Goal: Information Seeking & Learning: Check status

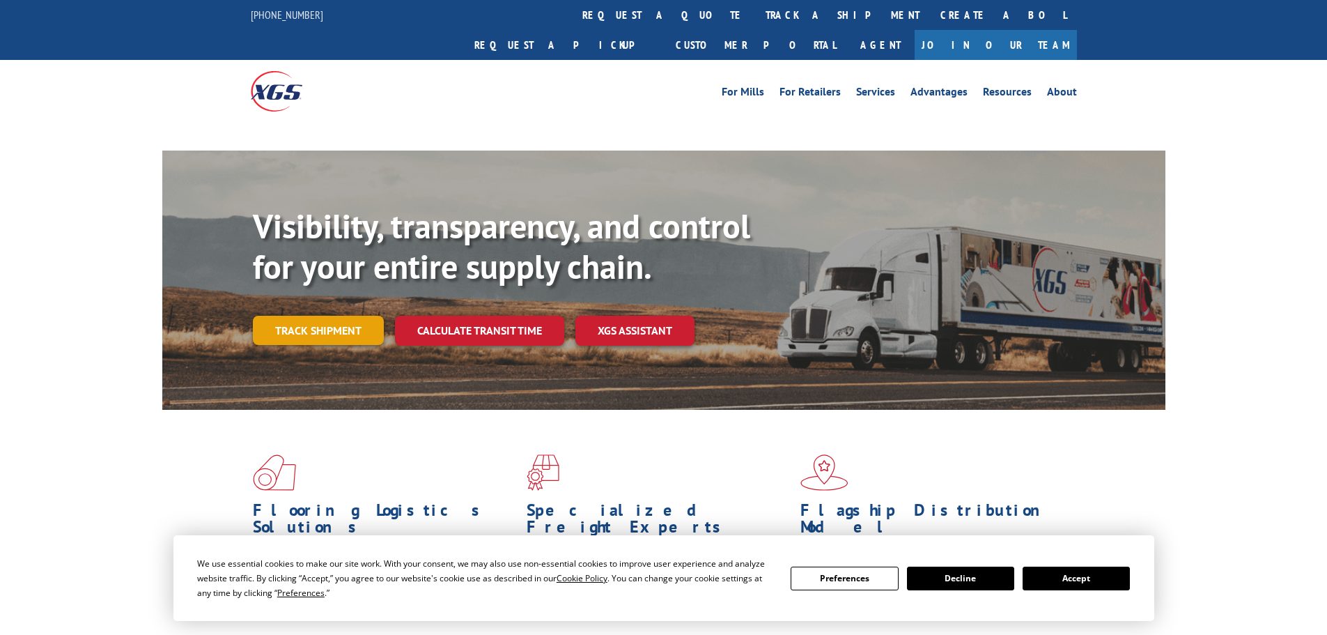
click at [313, 316] on link "Track shipment" at bounding box center [318, 330] width 131 height 29
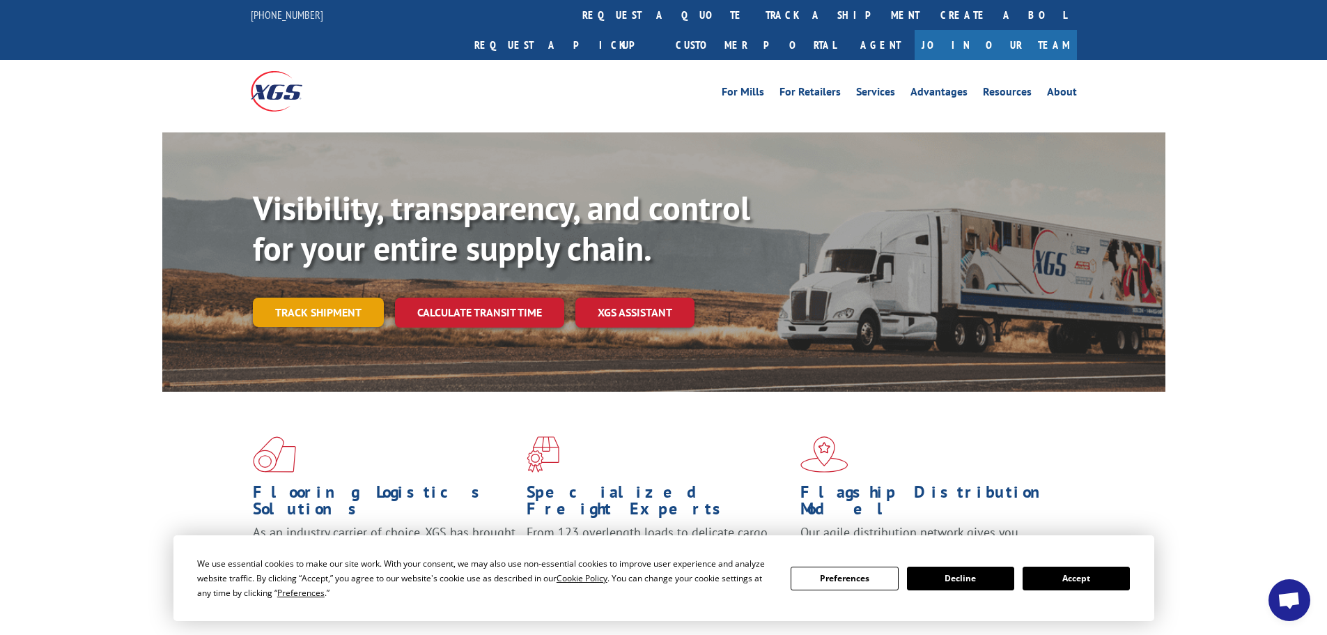
click at [311, 297] on link "Track shipment" at bounding box center [318, 311] width 131 height 29
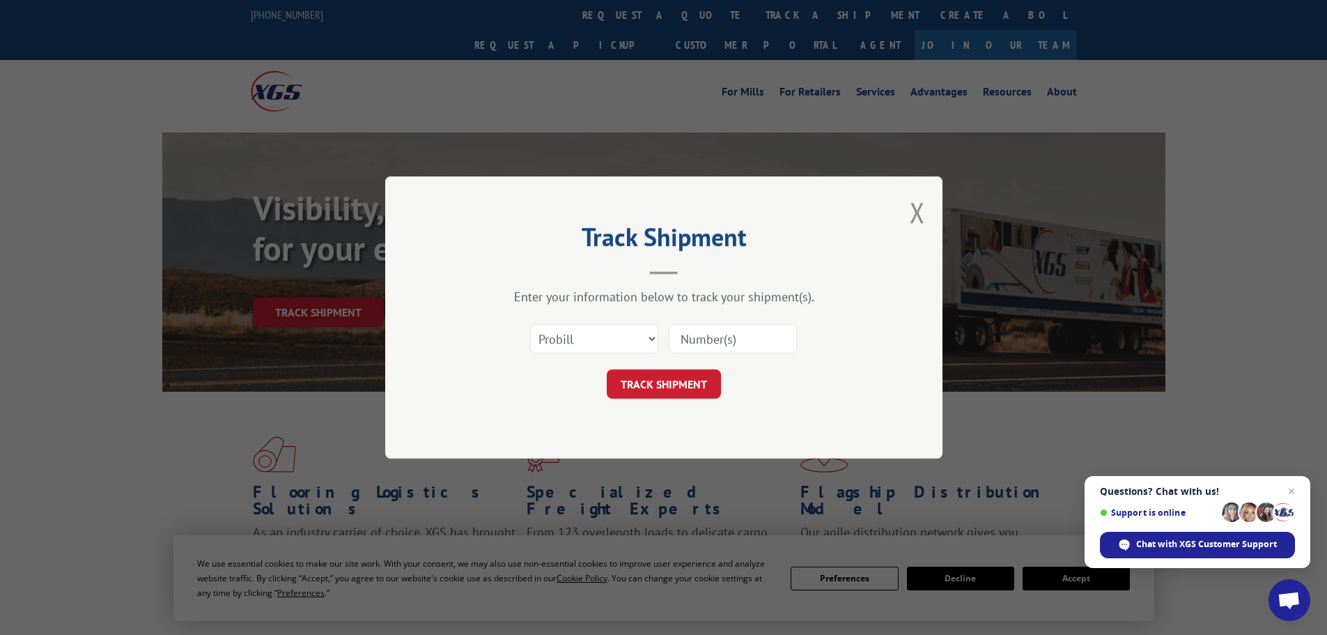
click at [695, 334] on input at bounding box center [733, 338] width 128 height 29
paste input "16754794"
type input "16754794"
click at [665, 382] on button "TRACK SHIPMENT" at bounding box center [664, 383] width 114 height 29
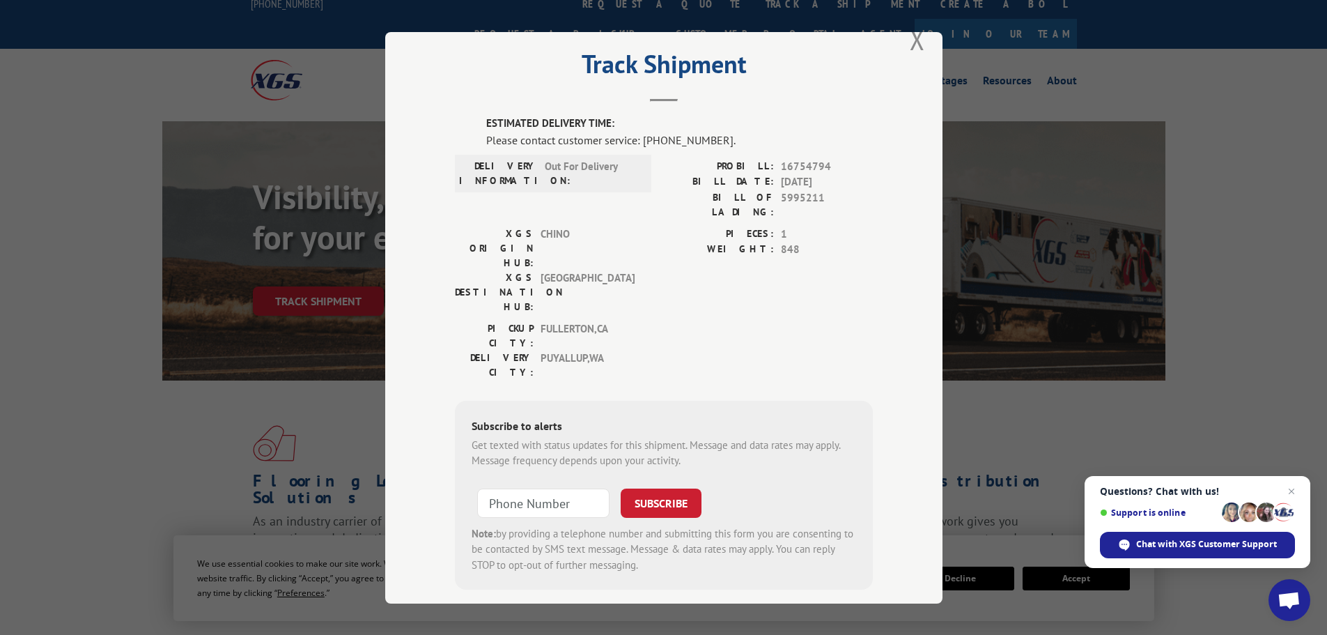
scroll to position [17, 0]
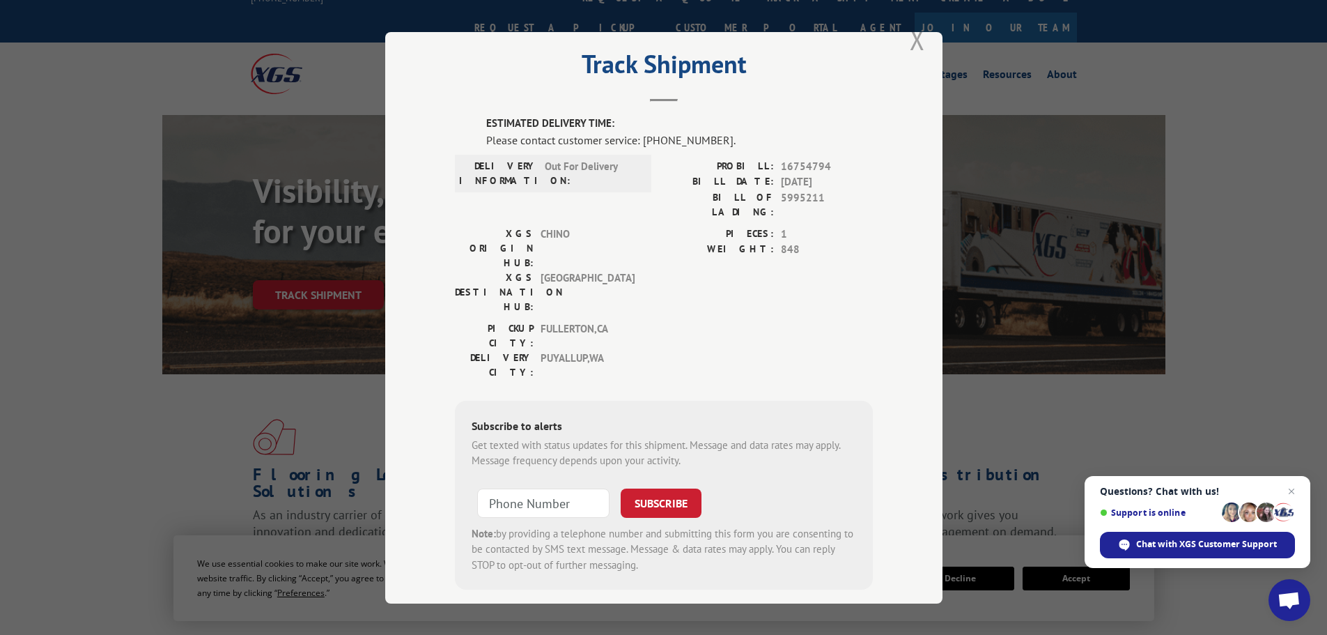
click at [910, 41] on button "Close modal" at bounding box center [917, 39] width 15 height 37
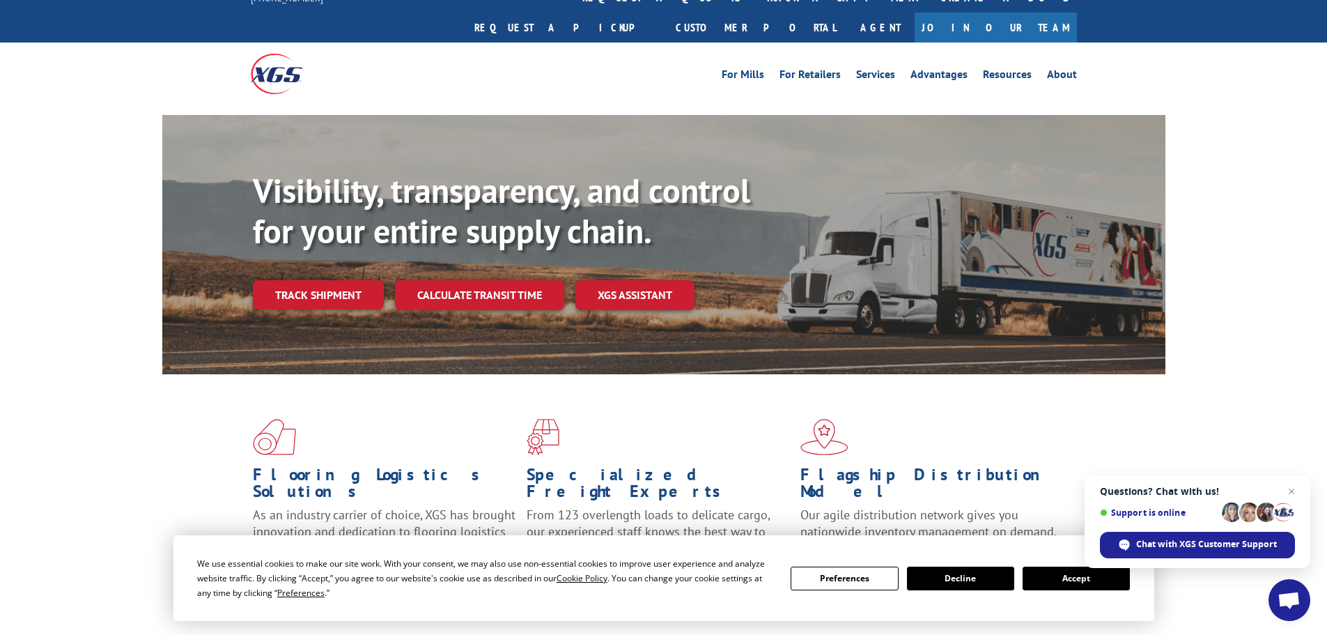
click at [1060, 419] on span at bounding box center [937, 437] width 274 height 36
click at [1081, 585] on button "Accept" at bounding box center [1076, 578] width 107 height 24
